Goal: Task Accomplishment & Management: Use online tool/utility

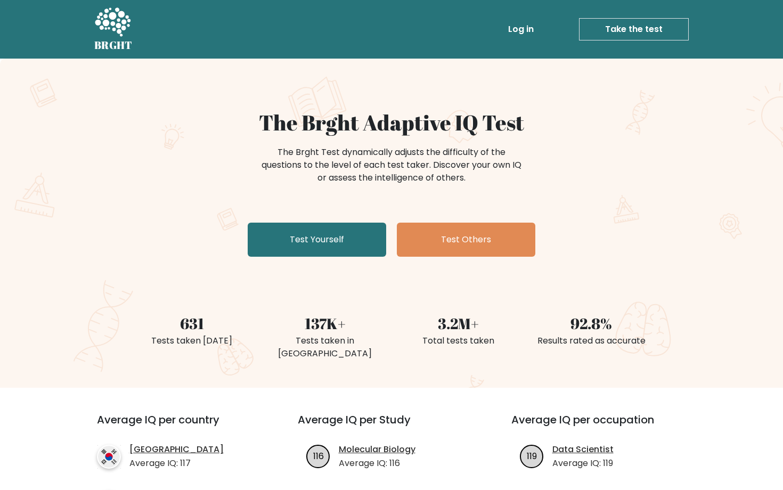
click at [303, 264] on div "The Brght Adaptive IQ Test The Brght Test dynamically adjusts the difficulty of…" at bounding box center [391, 223] width 783 height 329
click at [292, 208] on div "The Brght Adaptive IQ Test The Brght Test dynamically adjusts the difficulty of…" at bounding box center [391, 185] width 532 height 151
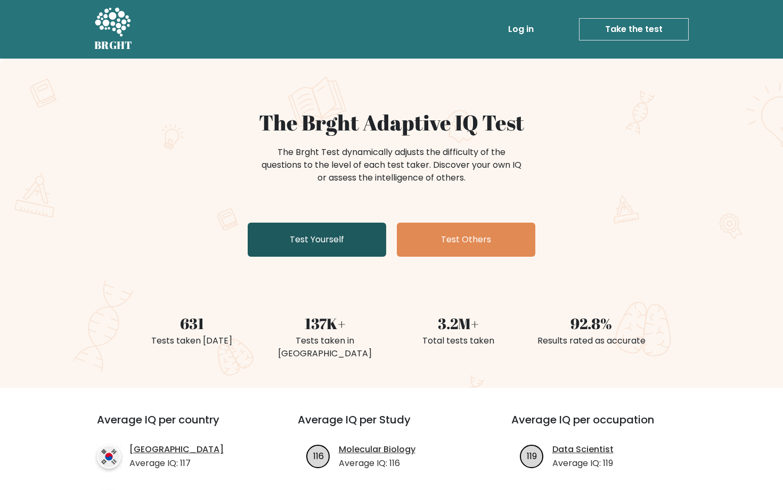
click at [299, 243] on link "Test Yourself" at bounding box center [317, 240] width 138 height 34
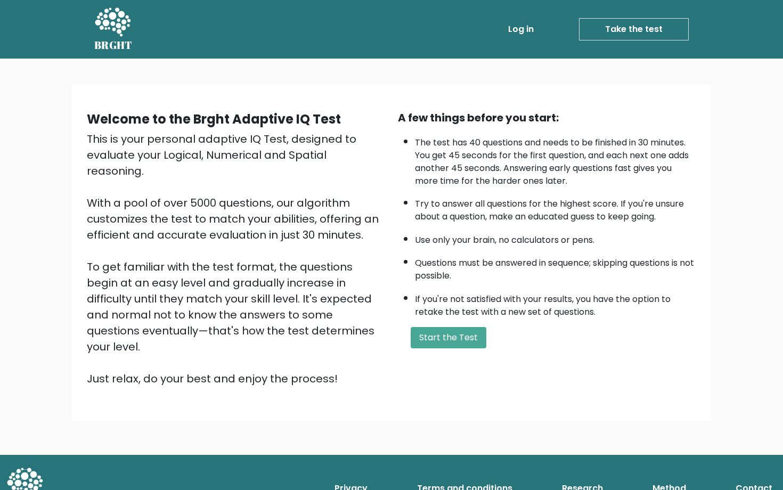
click at [461, 347] on div "A few things before you start: The test has 40 questions and needs to be finish…" at bounding box center [546, 248] width 311 height 277
click at [461, 347] on button "Start the Test" at bounding box center [449, 337] width 76 height 21
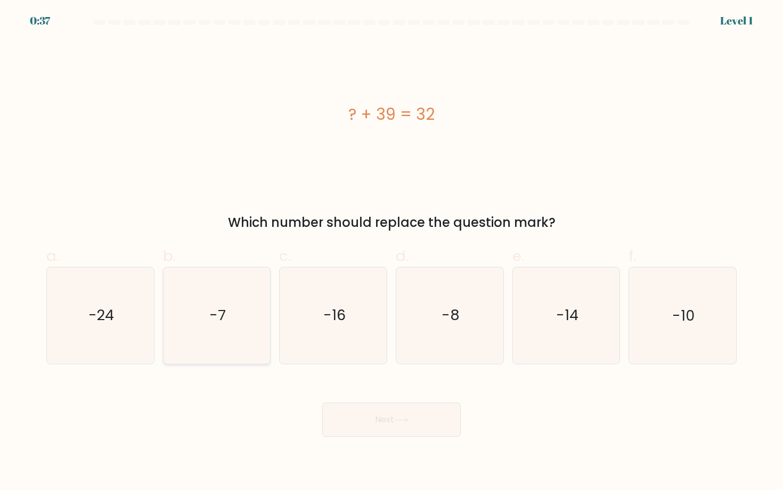
click at [212, 325] on icon "-7" at bounding box center [217, 315] width 96 height 96
click at [391, 252] on input "b. -7" at bounding box center [391, 248] width 1 height 7
radio input "true"
click at [401, 438] on body "0:36 Level 1 a." at bounding box center [391, 245] width 783 height 490
click at [401, 421] on icon at bounding box center [401, 420] width 14 height 6
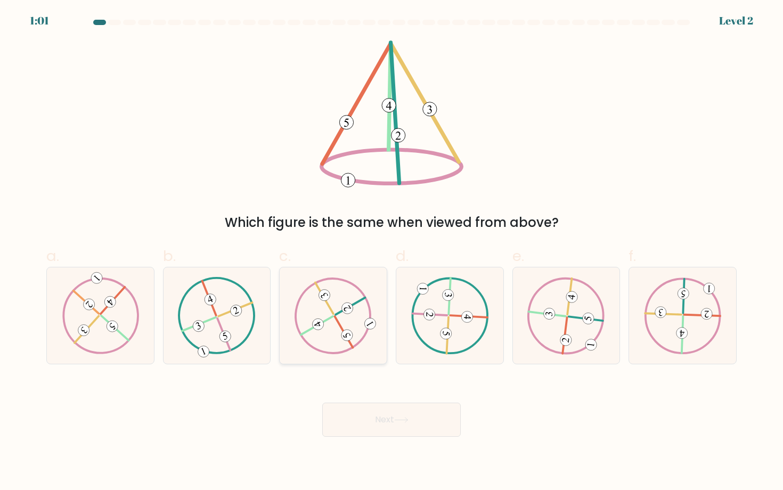
click at [325, 337] on icon at bounding box center [333, 315] width 78 height 77
click at [391, 252] on input "c." at bounding box center [391, 248] width 1 height 7
radio input "true"
click at [381, 424] on button "Next" at bounding box center [391, 420] width 138 height 34
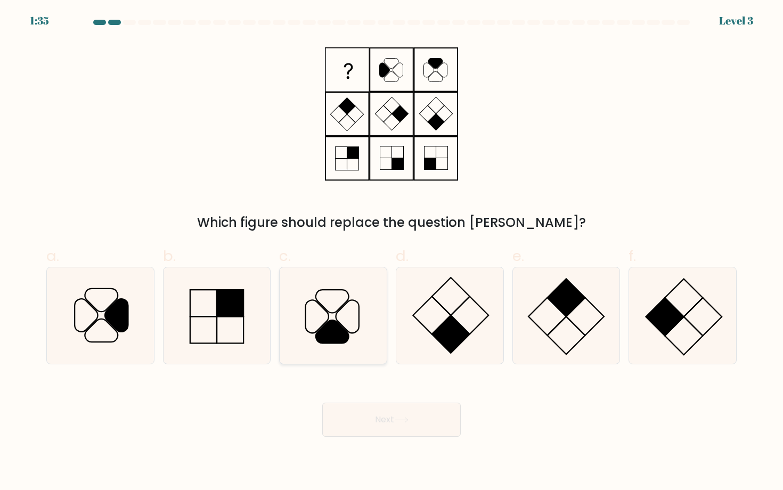
click at [293, 335] on icon at bounding box center [333, 315] width 96 height 96
click at [391, 252] on input "c." at bounding box center [391, 248] width 1 height 7
radio input "true"
click at [370, 400] on div "Next" at bounding box center [391, 407] width 703 height 60
click at [382, 440] on body "1:34 Level 3" at bounding box center [391, 245] width 783 height 490
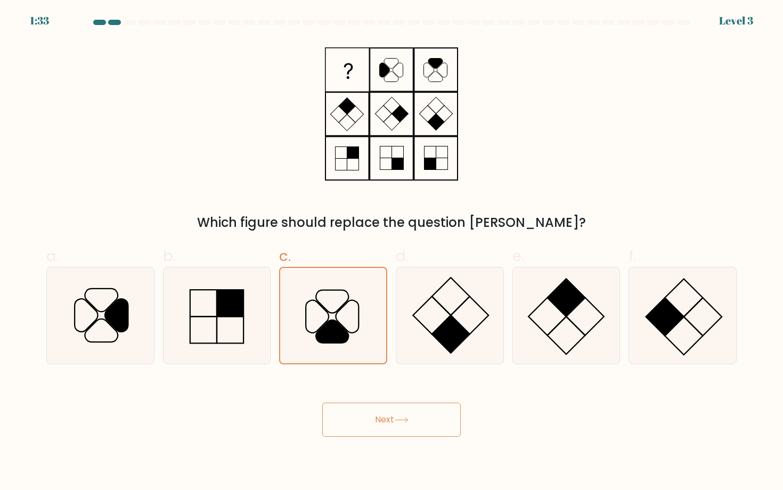
click at [387, 424] on button "Next" at bounding box center [391, 420] width 138 height 34
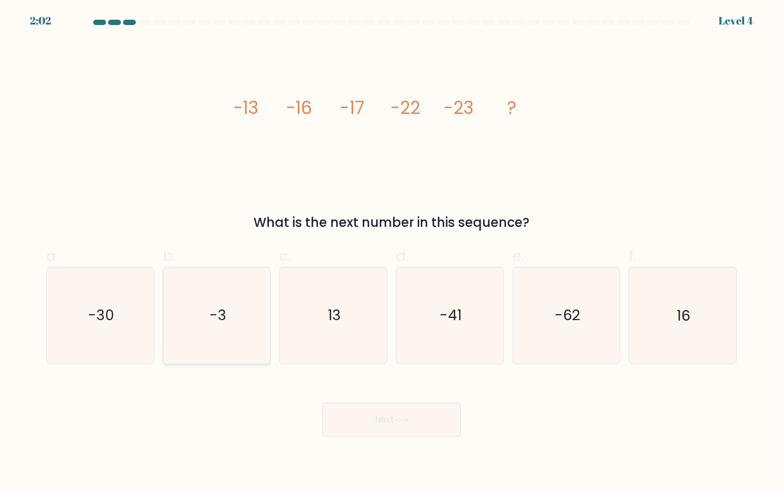
click at [164, 343] on div "-3" at bounding box center [217, 315] width 108 height 97
click at [391, 252] on input "b. -3" at bounding box center [391, 248] width 1 height 7
radio input "true"
click at [128, 345] on icon "-30" at bounding box center [100, 315] width 96 height 96
click at [391, 252] on input "a. -30" at bounding box center [391, 248] width 1 height 7
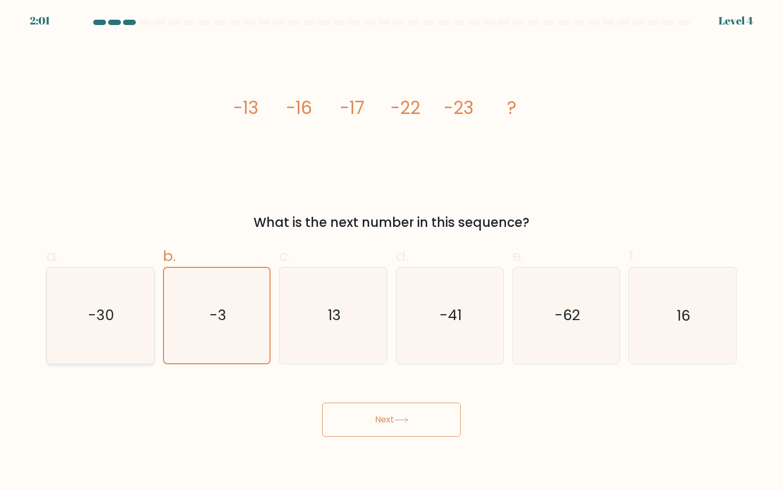
radio input "true"
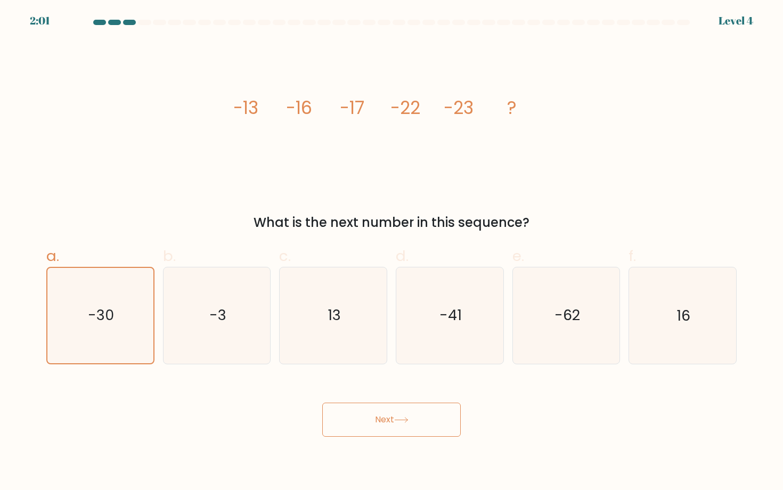
click at [340, 406] on button "Next" at bounding box center [391, 420] width 138 height 34
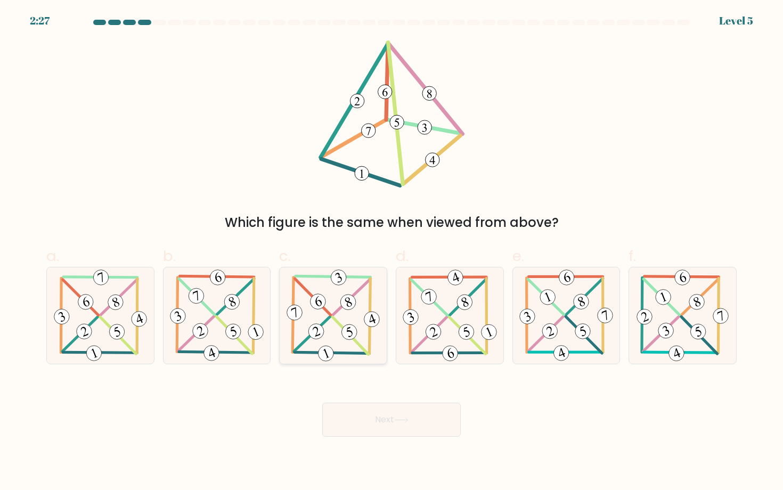
click at [329, 335] on icon at bounding box center [332, 315] width 97 height 96
click at [391, 252] on input "c." at bounding box center [391, 248] width 1 height 7
radio input "true"
click at [379, 421] on button "Next" at bounding box center [391, 420] width 138 height 34
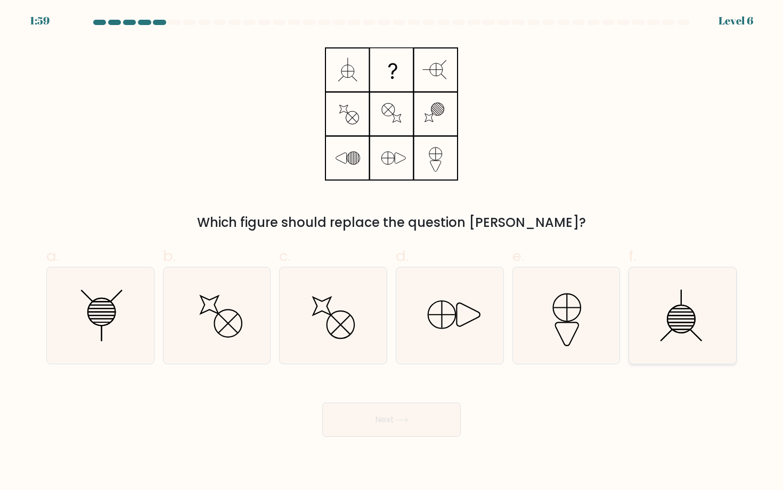
click at [678, 341] on icon at bounding box center [682, 315] width 96 height 96
click at [392, 252] on input "f." at bounding box center [391, 248] width 1 height 7
radio input "true"
click at [435, 424] on button "Next" at bounding box center [391, 420] width 138 height 34
